Goal: Transaction & Acquisition: Purchase product/service

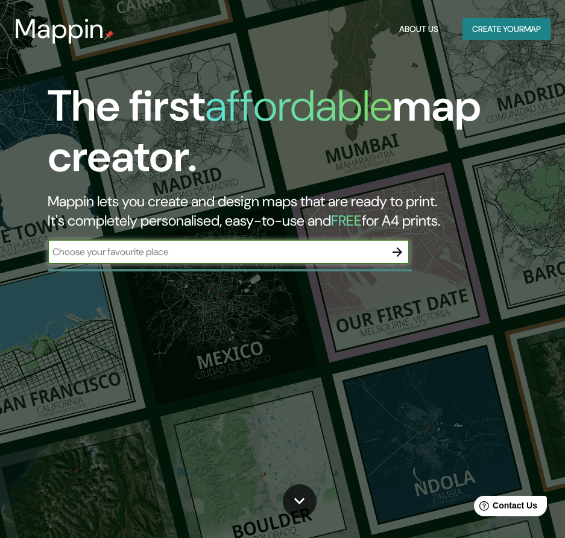
click at [142, 250] on input "text" at bounding box center [217, 252] width 338 height 14
type input "[GEOGRAPHIC_DATA]"
click at [127, 251] on input "[GEOGRAPHIC_DATA]" at bounding box center [217, 252] width 338 height 14
click at [398, 255] on icon "button" at bounding box center [397, 252] width 14 height 14
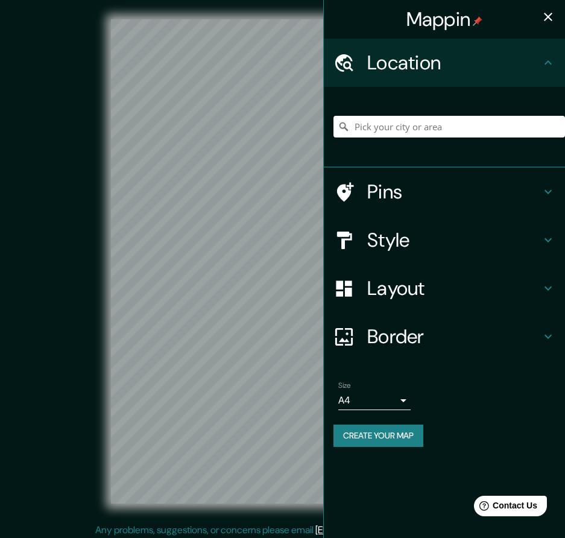
click at [394, 129] on input "Pick your city or area" at bounding box center [450, 127] width 232 height 22
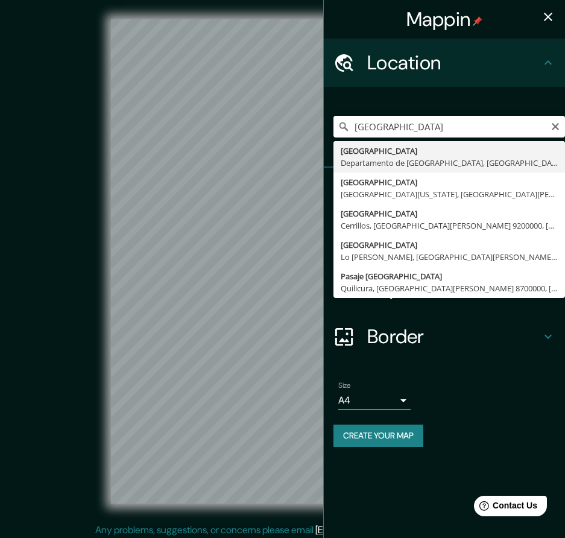
type input "[GEOGRAPHIC_DATA], [GEOGRAPHIC_DATA], [GEOGRAPHIC_DATA]"
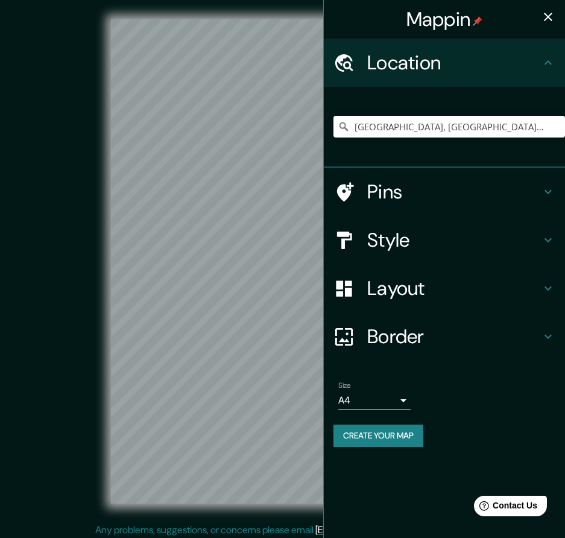
click at [327, 299] on div "Mappin Location [GEOGRAPHIC_DATA], [GEOGRAPHIC_DATA], [GEOGRAPHIC_DATA] Pins St…" at bounding box center [282, 271] width 565 height 542
click at [355, 326] on div "Mappin Location [GEOGRAPHIC_DATA], [GEOGRAPHIC_DATA], [GEOGRAPHIC_DATA] Pins St…" at bounding box center [282, 271] width 565 height 542
drag, startPoint x: 211, startPoint y: 247, endPoint x: 216, endPoint y: 226, distance: 22.3
click at [216, 226] on div at bounding box center [213, 231] width 10 height 10
click at [216, 224] on div at bounding box center [214, 225] width 10 height 10
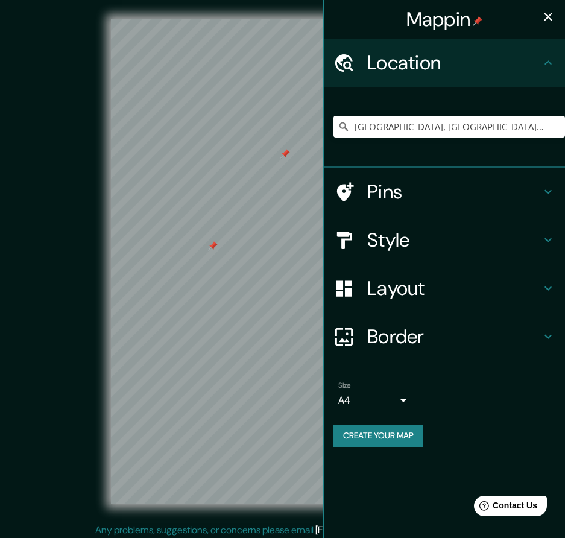
click at [390, 194] on h4 "Pins" at bounding box center [454, 192] width 174 height 24
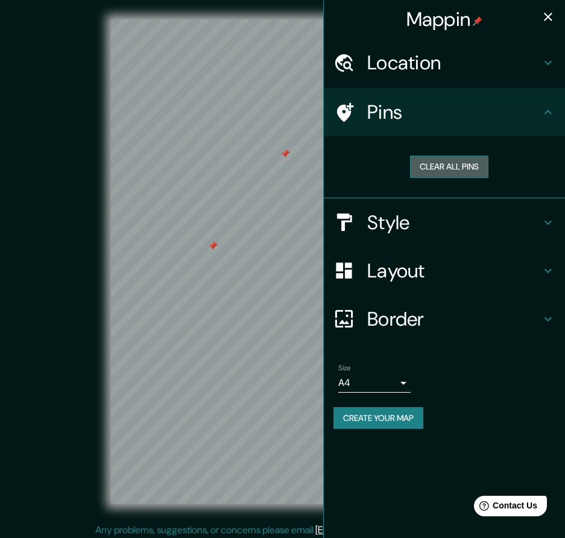
click at [465, 160] on button "Clear all pins" at bounding box center [449, 167] width 78 height 22
click at [422, 224] on h4 "Style" at bounding box center [454, 223] width 174 height 24
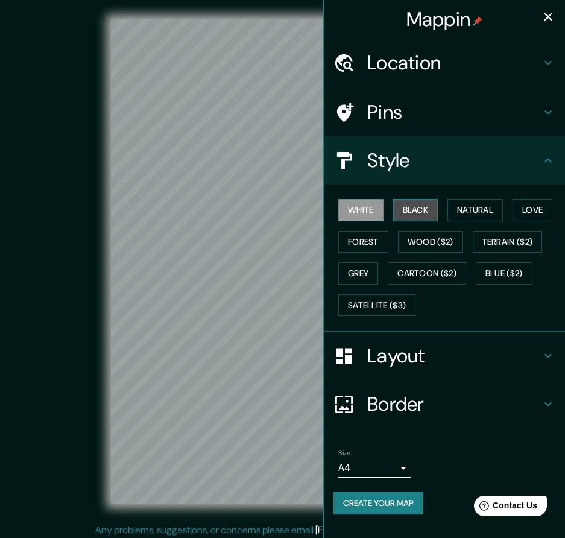
click at [434, 214] on button "Black" at bounding box center [415, 210] width 45 height 22
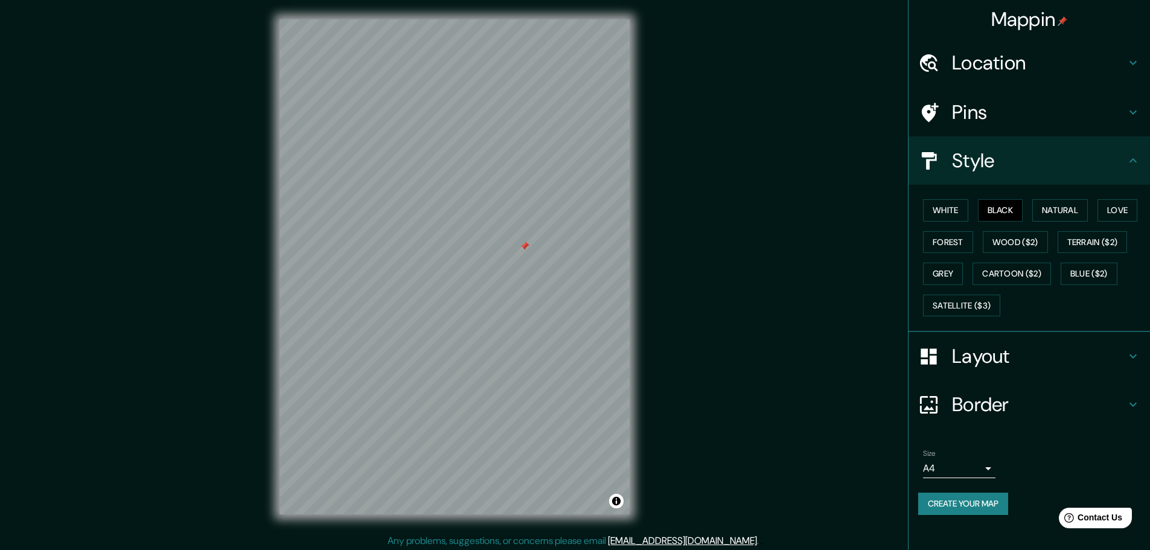
click at [574, 364] on h4 "Layout" at bounding box center [1039, 356] width 174 height 24
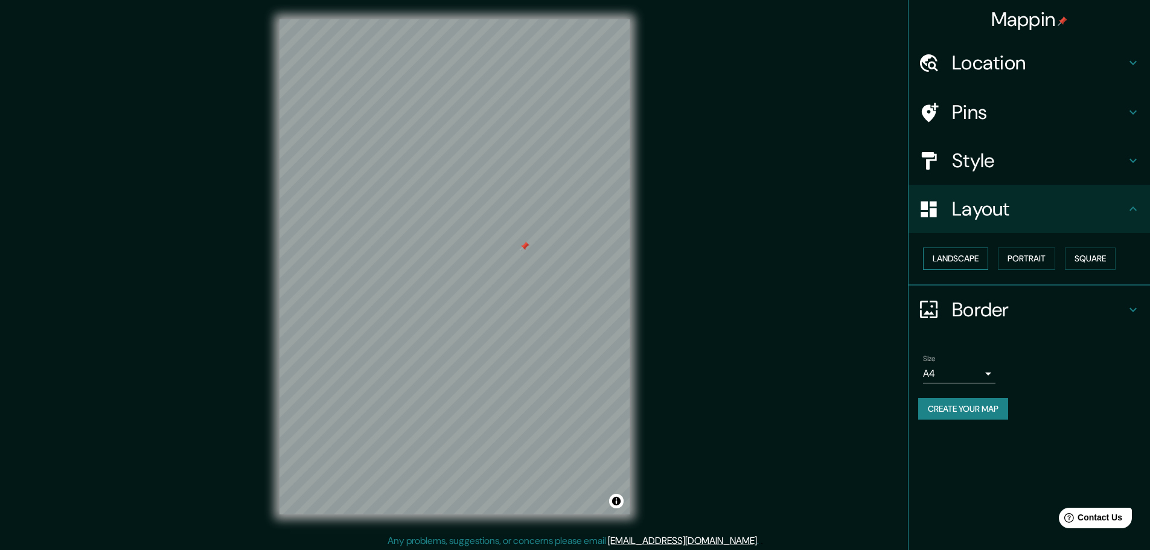
click at [574, 262] on button "Landscape" at bounding box center [955, 258] width 65 height 22
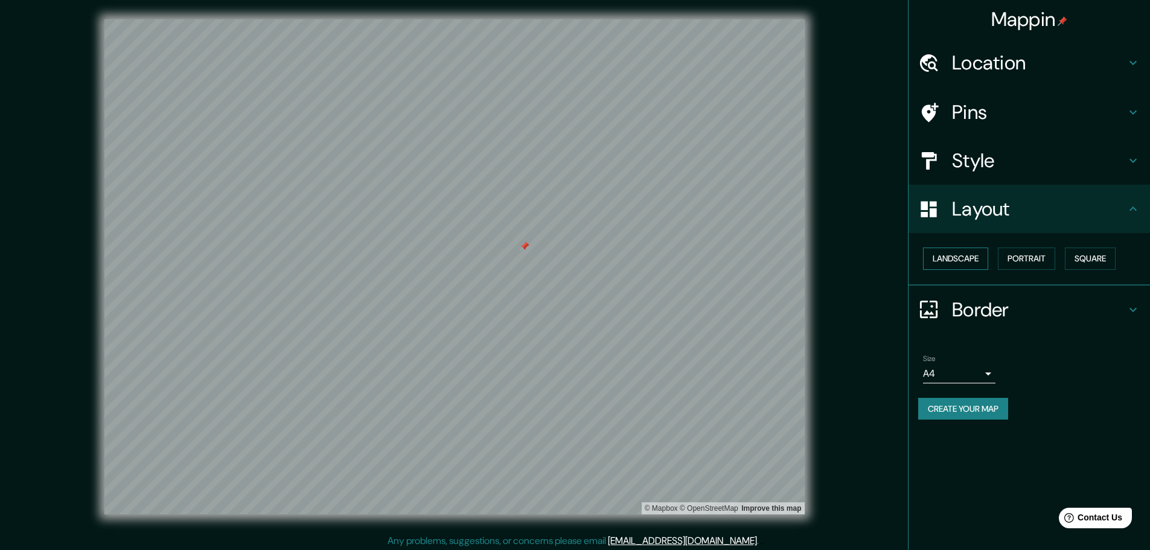
click at [574, 262] on button "Landscape" at bounding box center [955, 258] width 65 height 22
click at [574, 259] on button "Portrait" at bounding box center [1025, 258] width 57 height 22
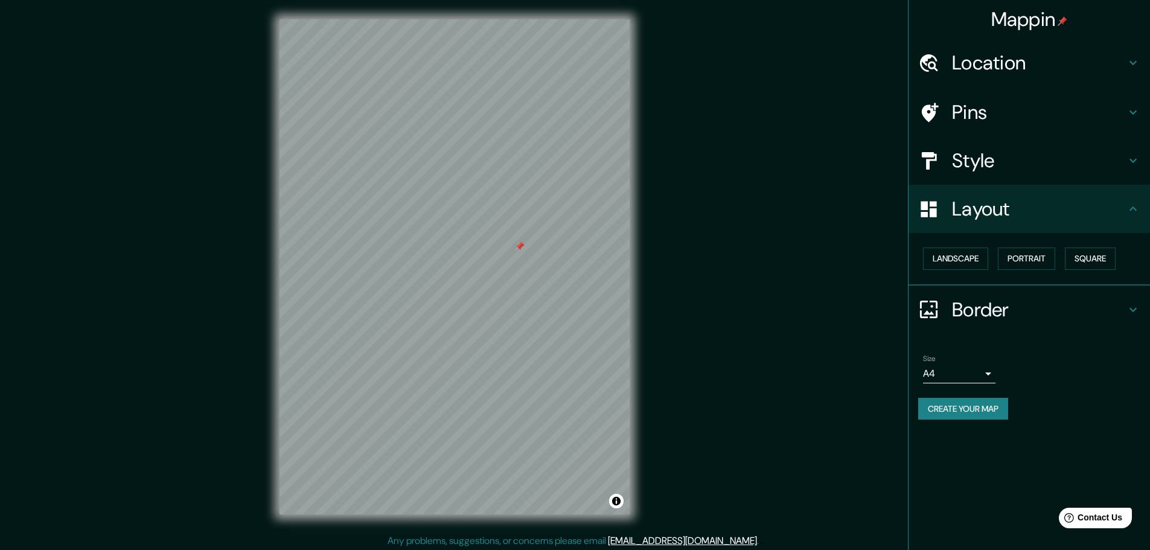
click at [574, 160] on h4 "Style" at bounding box center [1039, 160] width 174 height 24
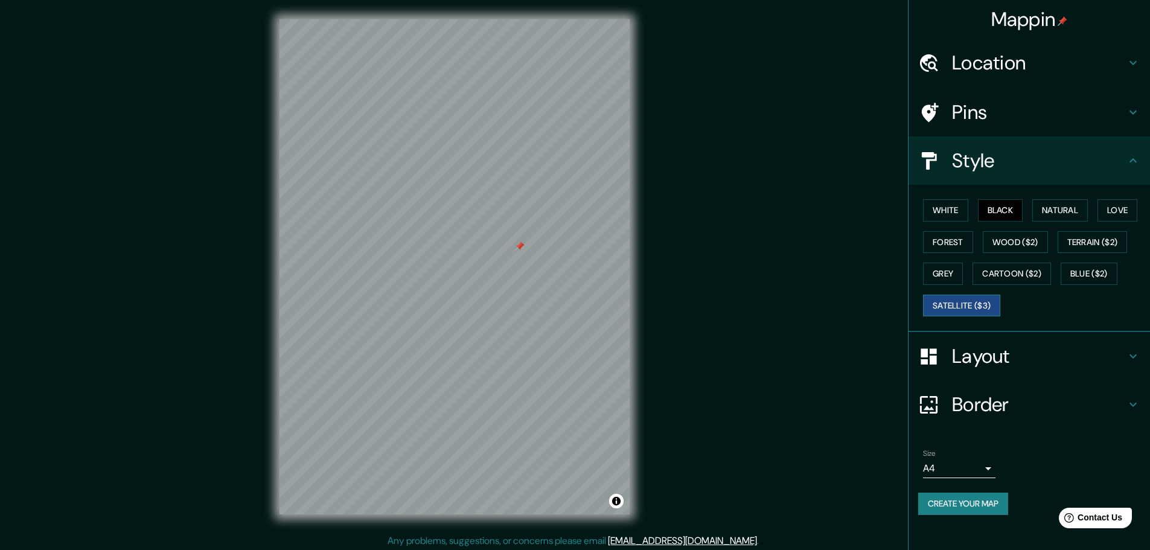
click at [574, 309] on button "Satellite ($3)" at bounding box center [961, 305] width 77 height 22
click at [574, 215] on div "White Black Natural Love Forest Wood ($2) Terrain ($2) Grey Cartoon ($2) Blue (…" at bounding box center [1034, 257] width 232 height 127
click at [574, 209] on button "Natural" at bounding box center [1060, 210] width 56 height 22
click at [574, 208] on button "Love" at bounding box center [1117, 210] width 40 height 22
click at [574, 124] on div "Pins" at bounding box center [1028, 112] width 241 height 48
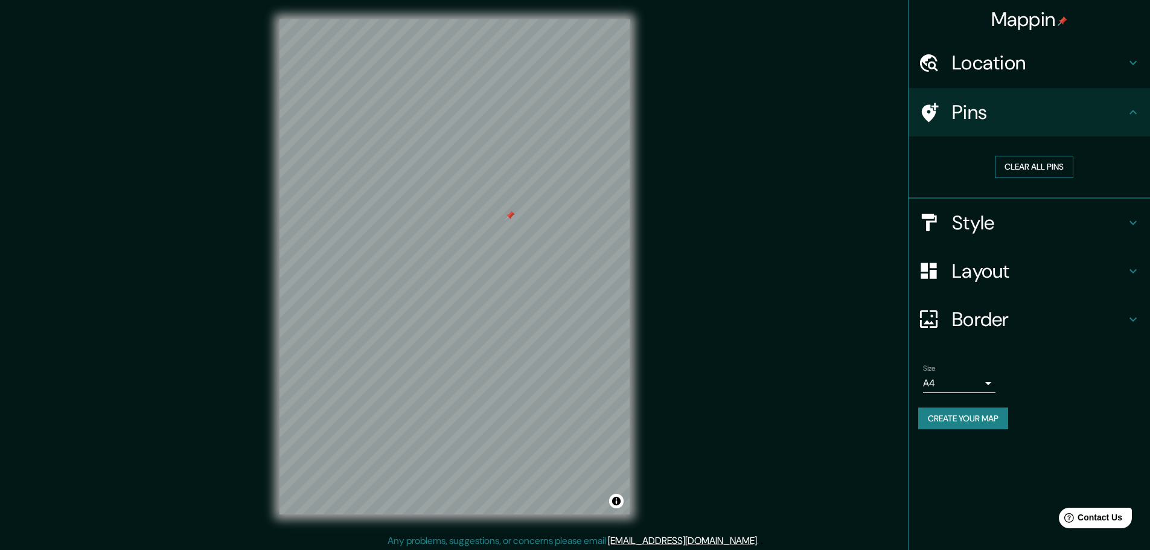
click at [574, 168] on button "Clear all pins" at bounding box center [1033, 167] width 78 height 22
